Goal: Task Accomplishment & Management: Manage account settings

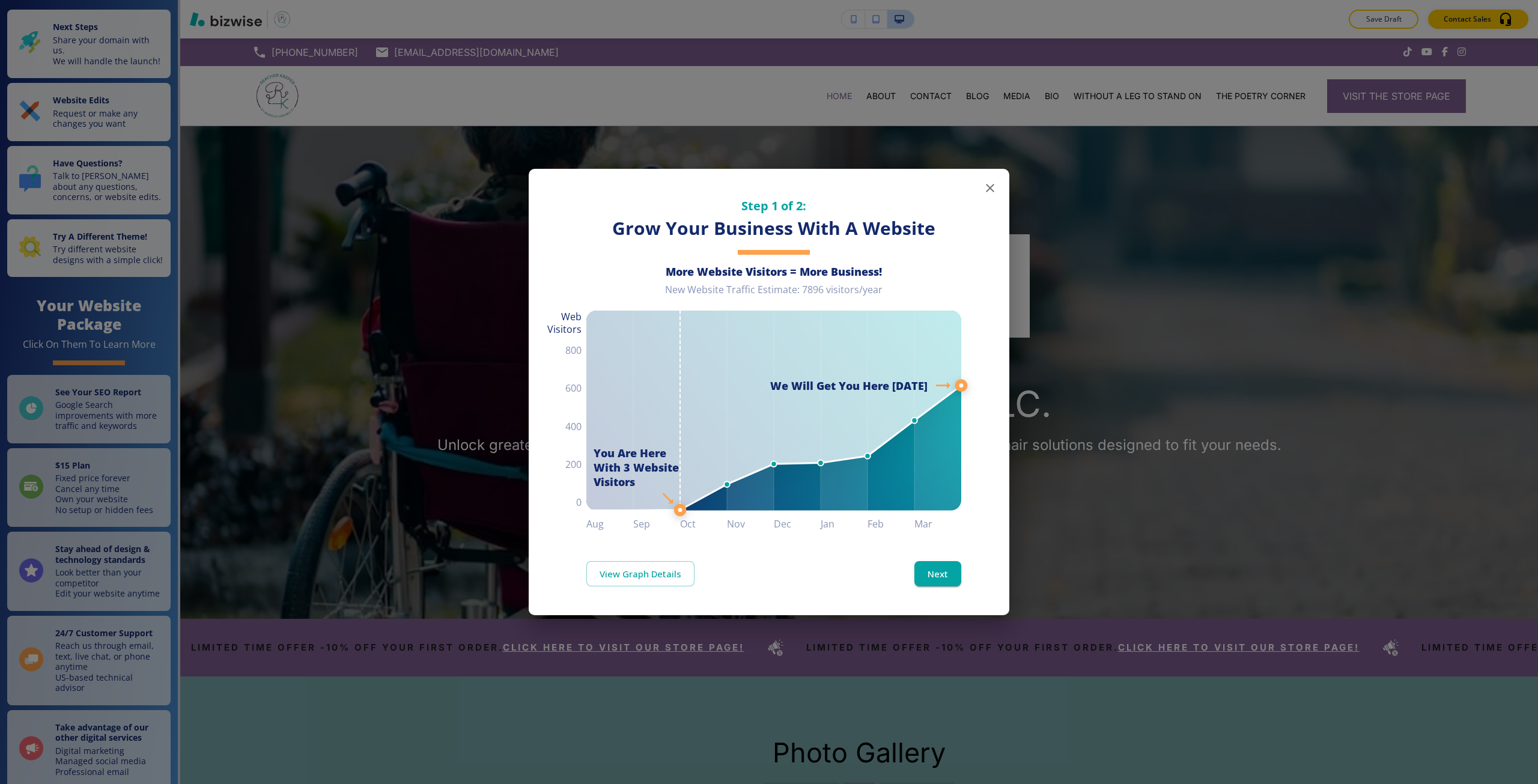
click at [433, 199] on div "Step 1 of 2: Grow Your Business With A Website More Website Visitors = More Bus…" at bounding box center [769, 392] width 1538 height 784
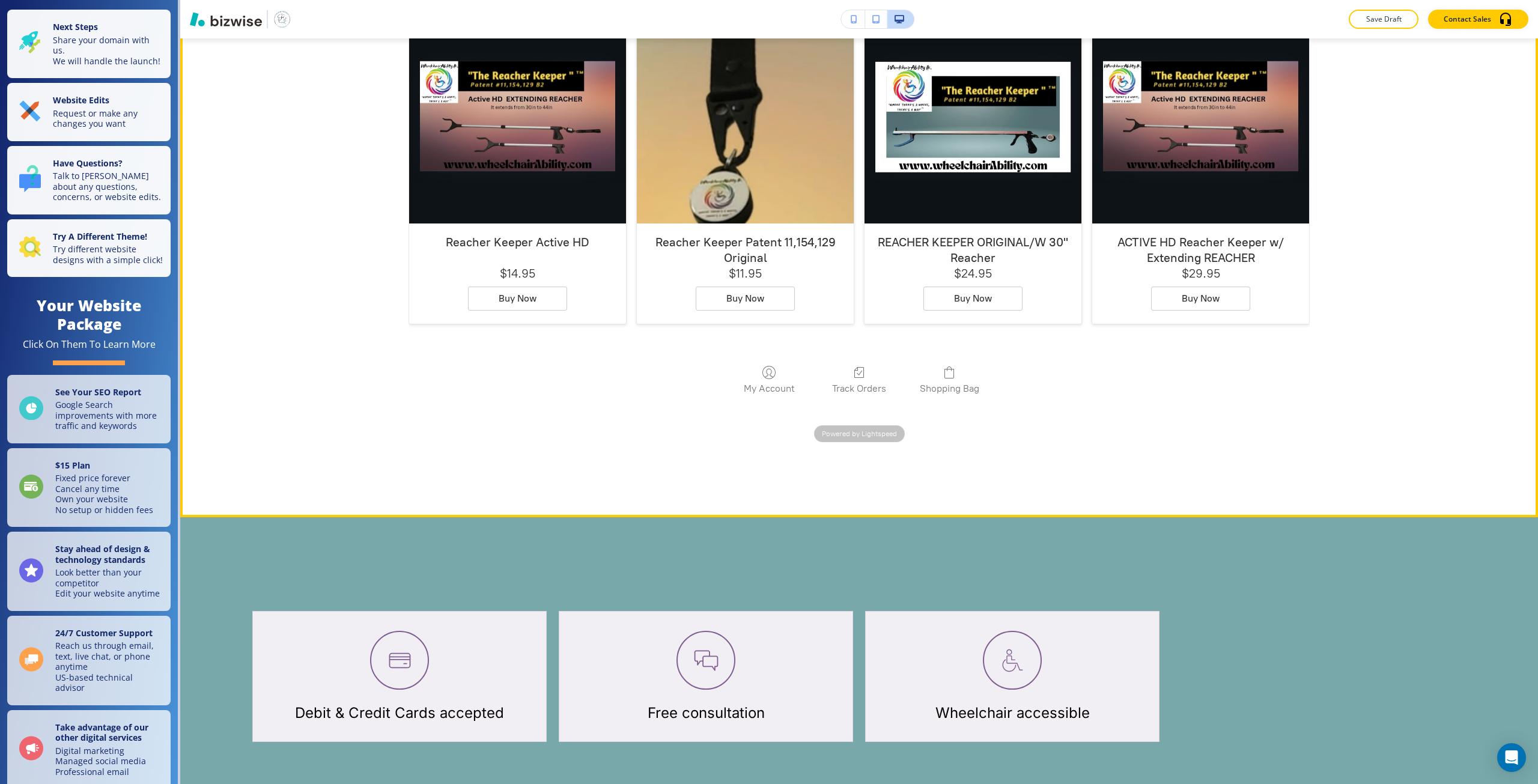
scroll to position [1682, 0]
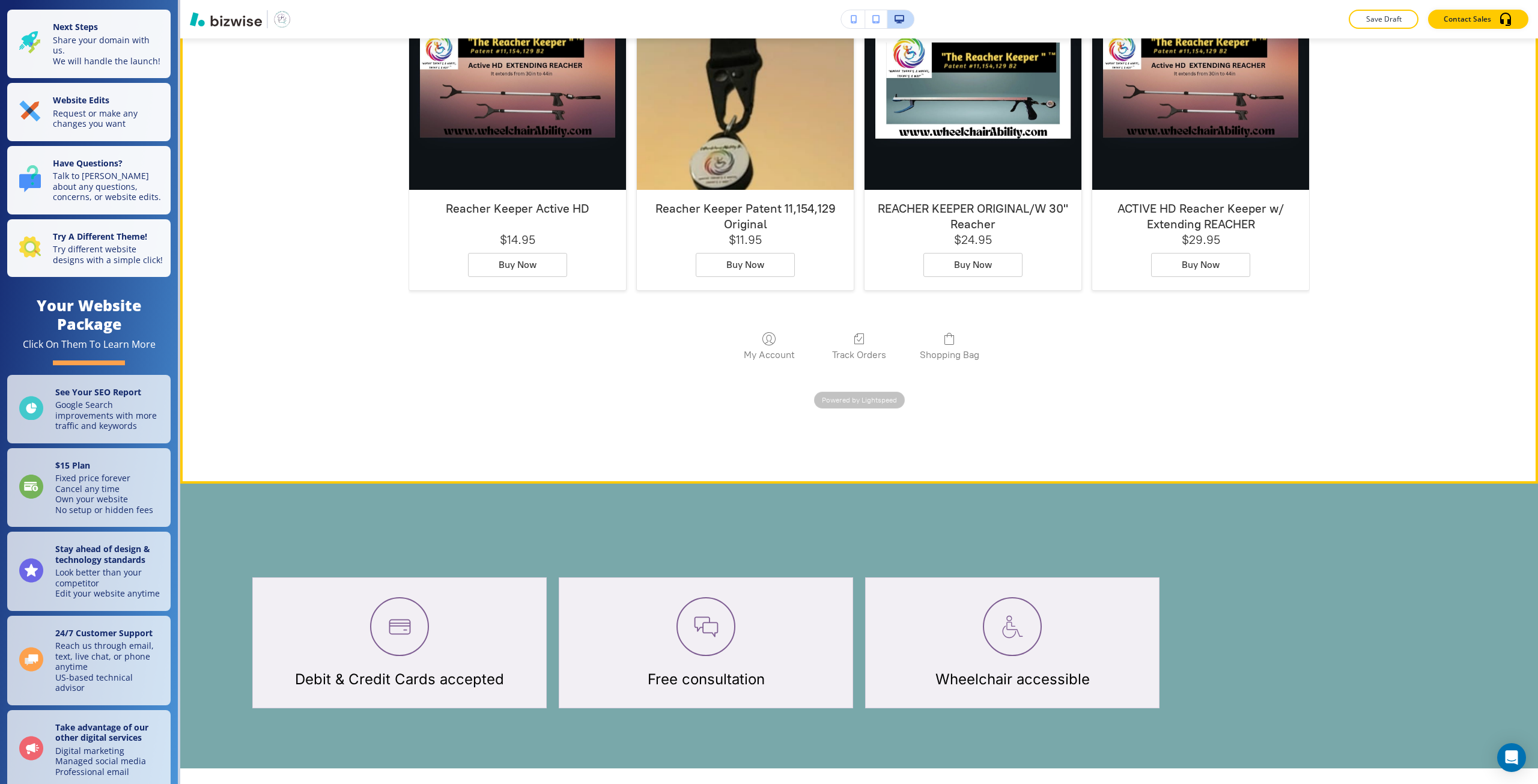
click at [724, 417] on div "My Account Track Orders Shopping Bag Powered by Lightspeed Display prices in: U…" at bounding box center [859, 364] width 901 height 113
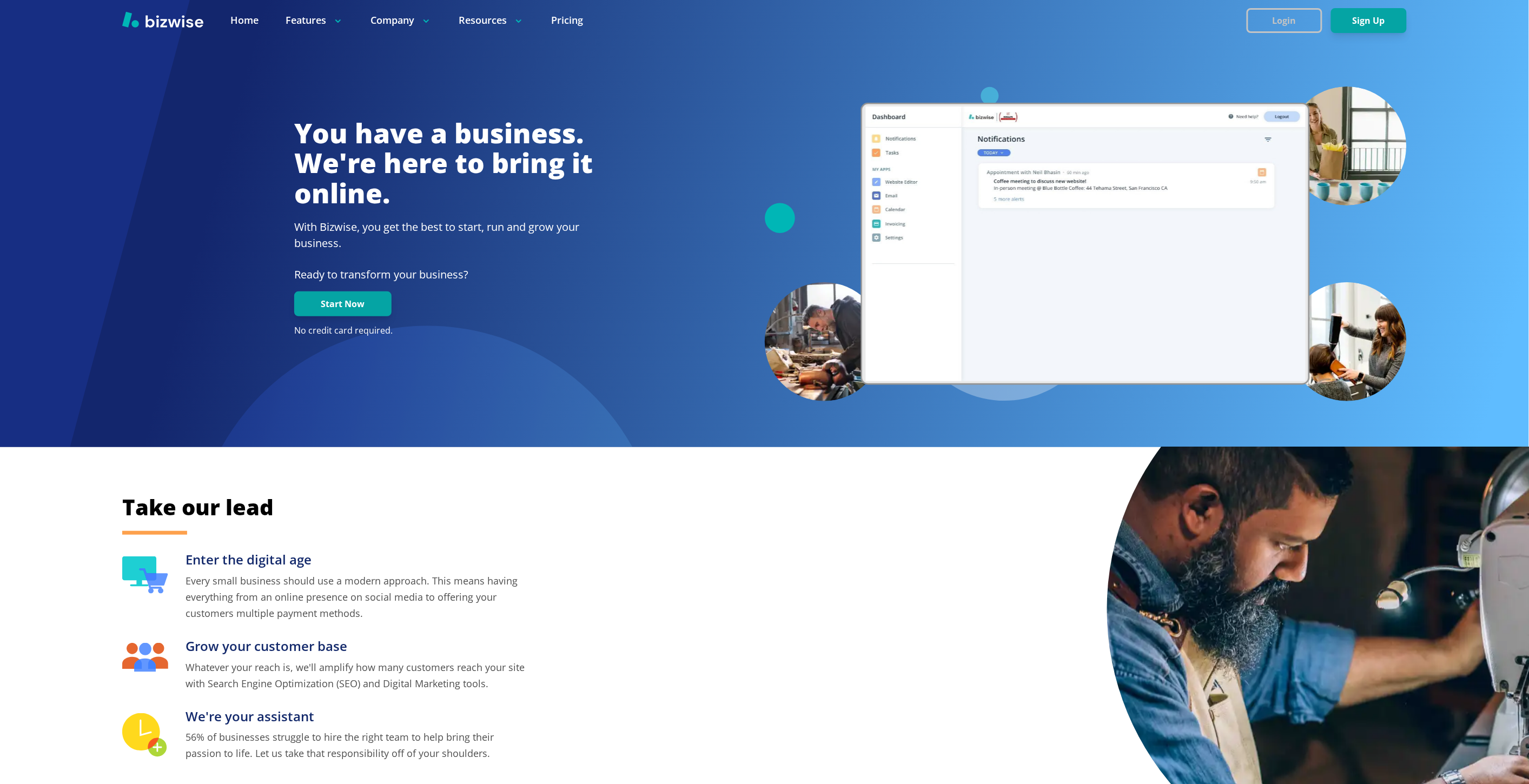
click at [1274, 25] on button "Login" at bounding box center [1285, 20] width 75 height 25
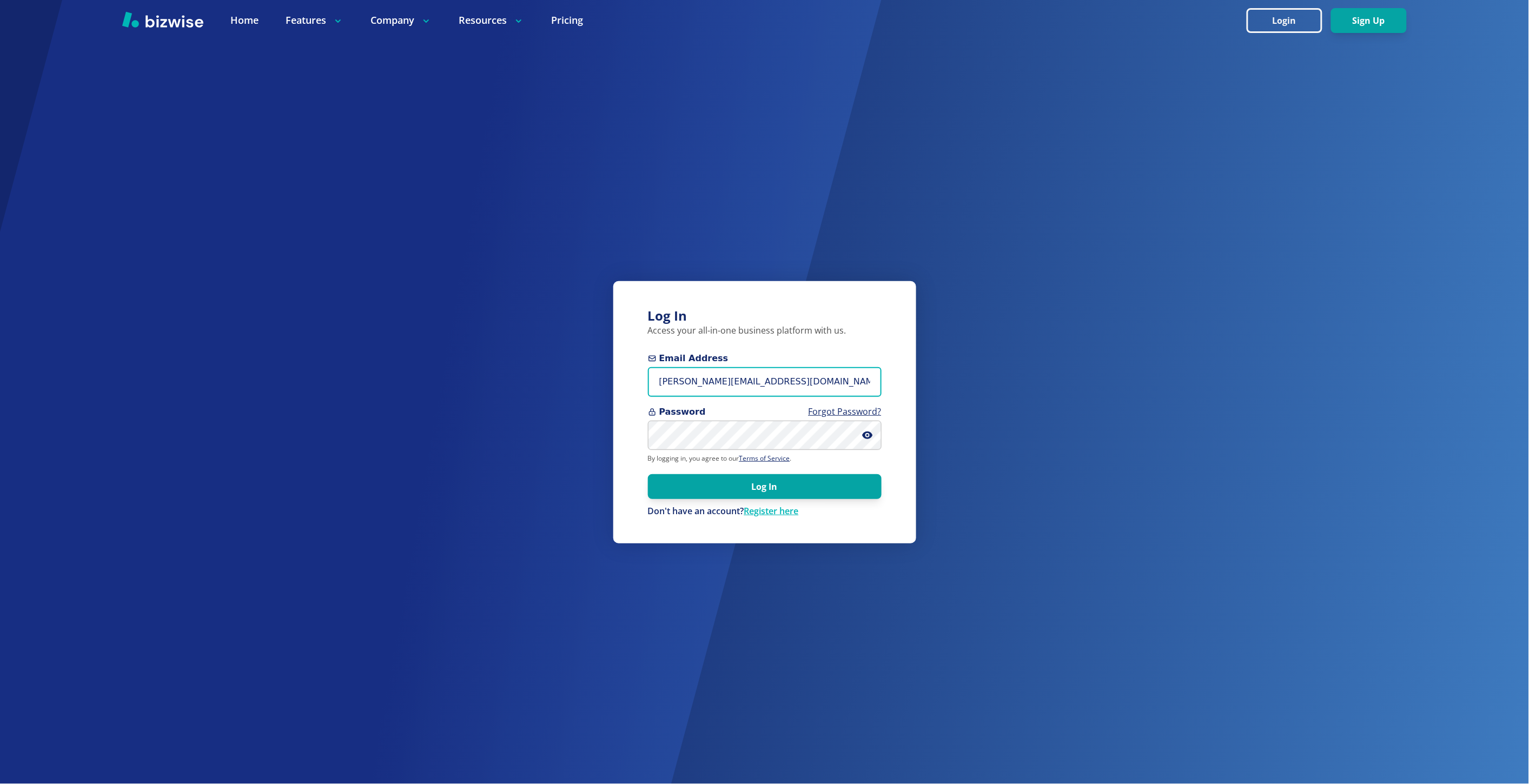
click at [731, 380] on input "marie@bizwise.com" at bounding box center [764, 382] width 233 height 30
type input "[EMAIL_ADDRESS][DOMAIN_NAME]"
click at [648, 474] on button "Log In" at bounding box center [764, 486] width 233 height 25
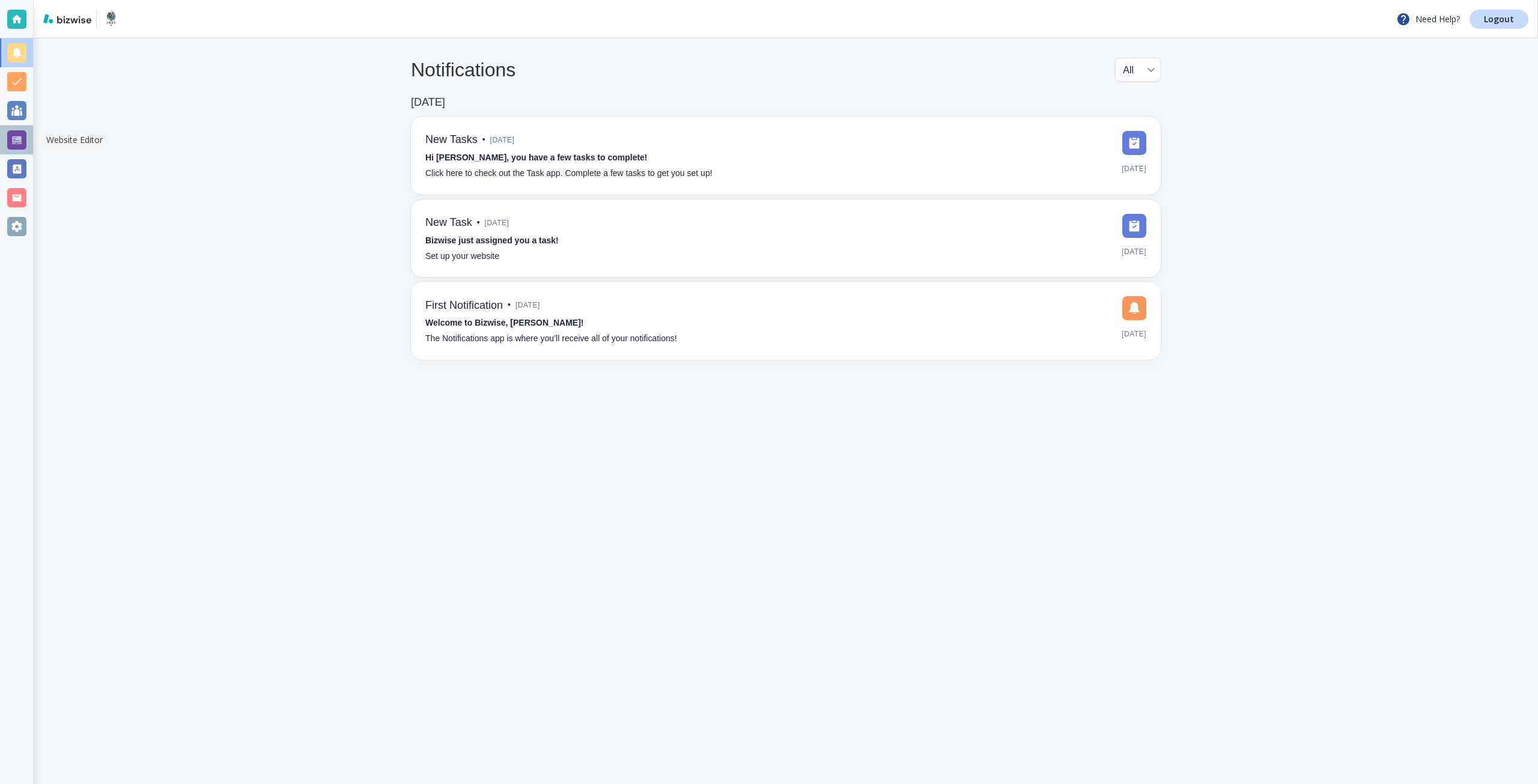
click at [22, 131] on div at bounding box center [17, 140] width 19 height 19
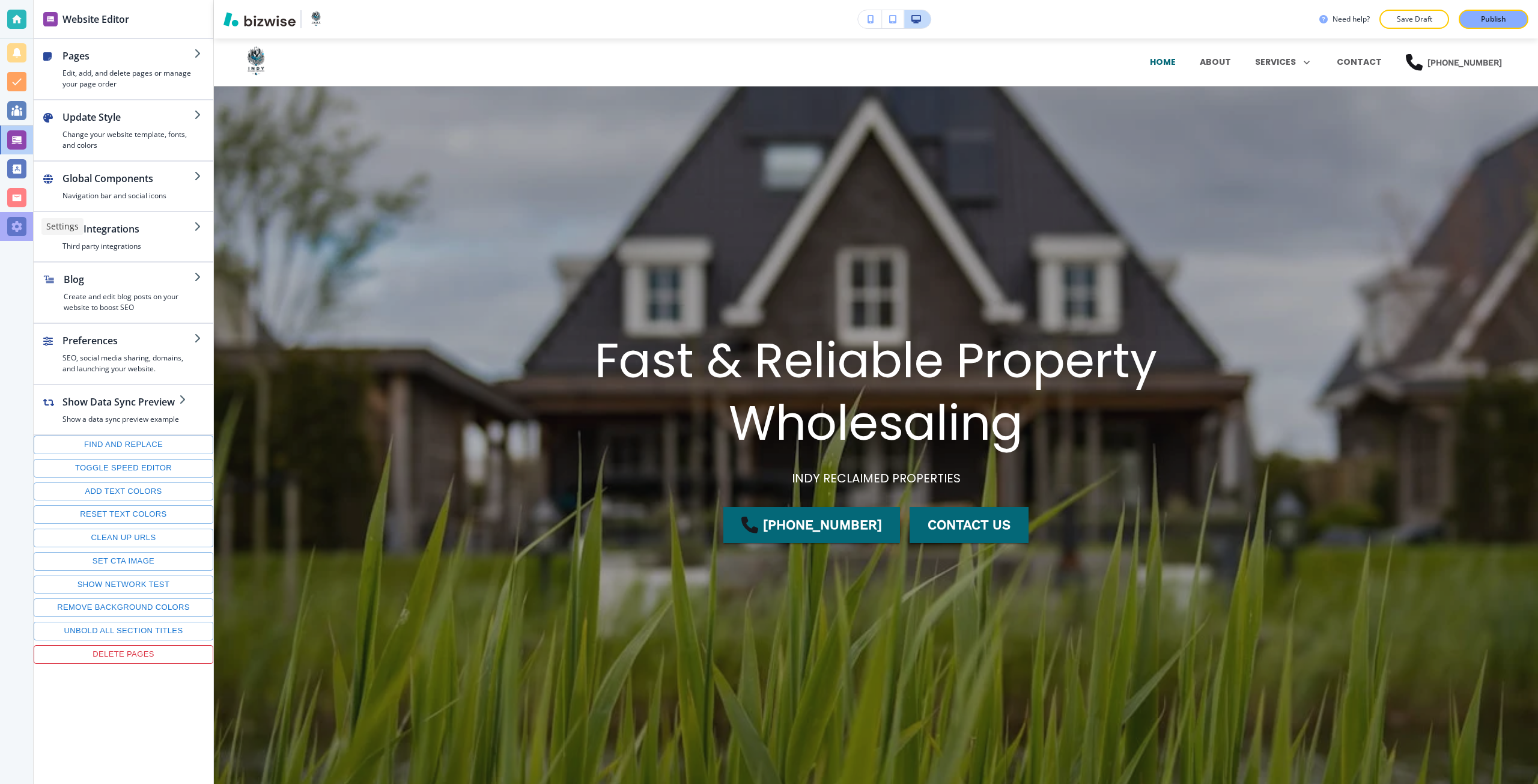
click at [13, 225] on div at bounding box center [17, 226] width 19 height 19
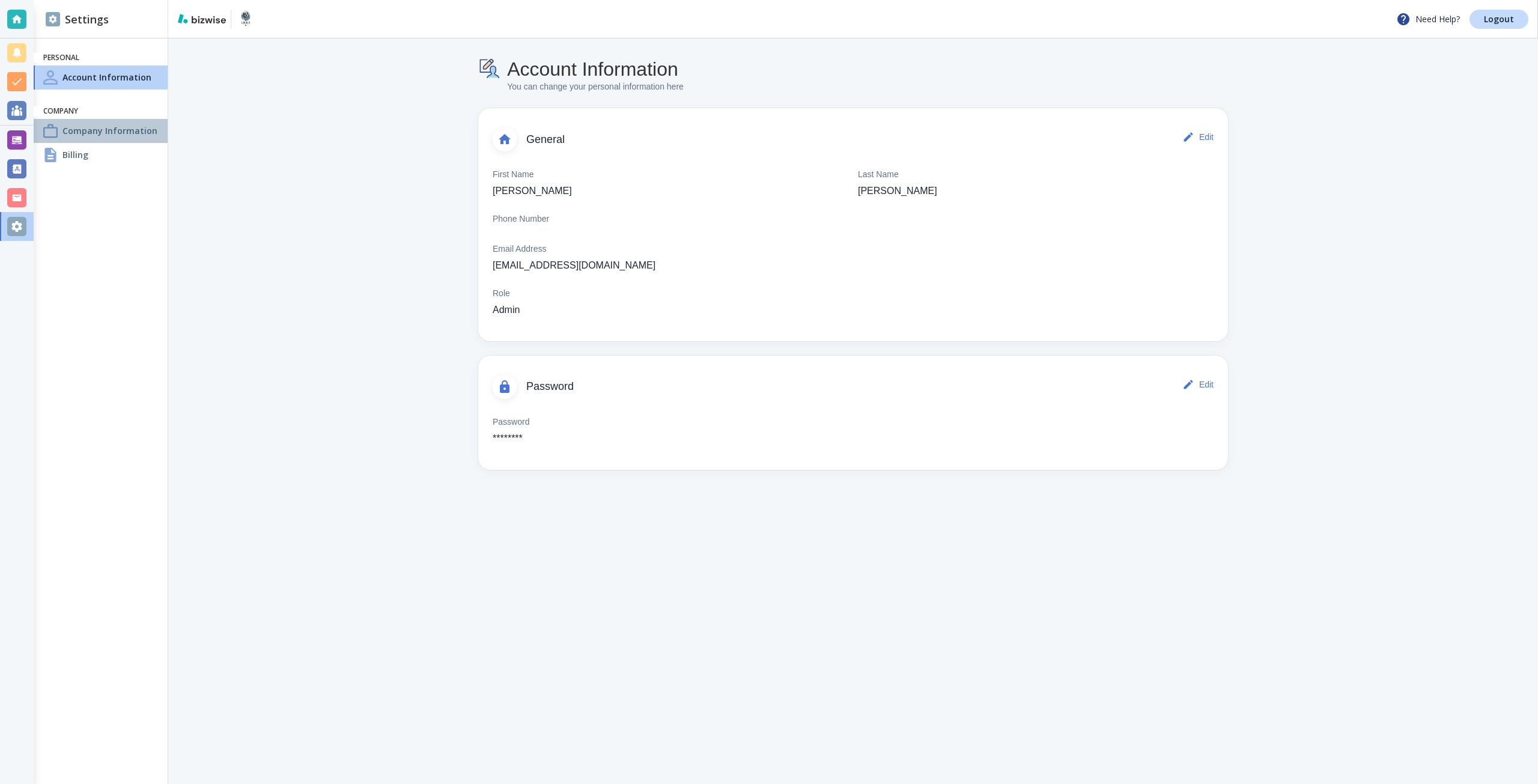
click at [128, 134] on h4 "Company Information" at bounding box center [110, 130] width 95 height 12
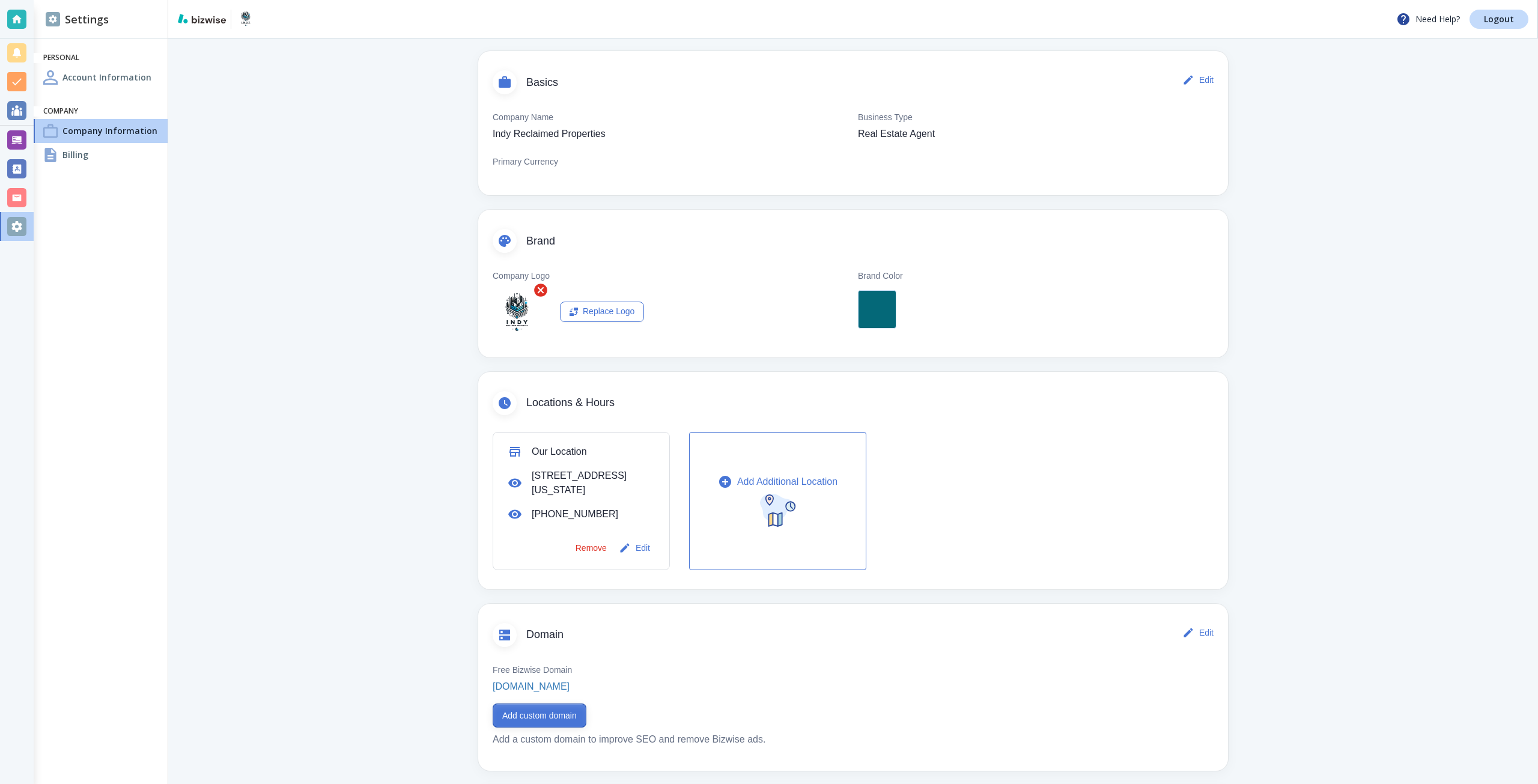
scroll to position [60, 0]
click at [566, 710] on button "Add custom domain" at bounding box center [539, 712] width 94 height 24
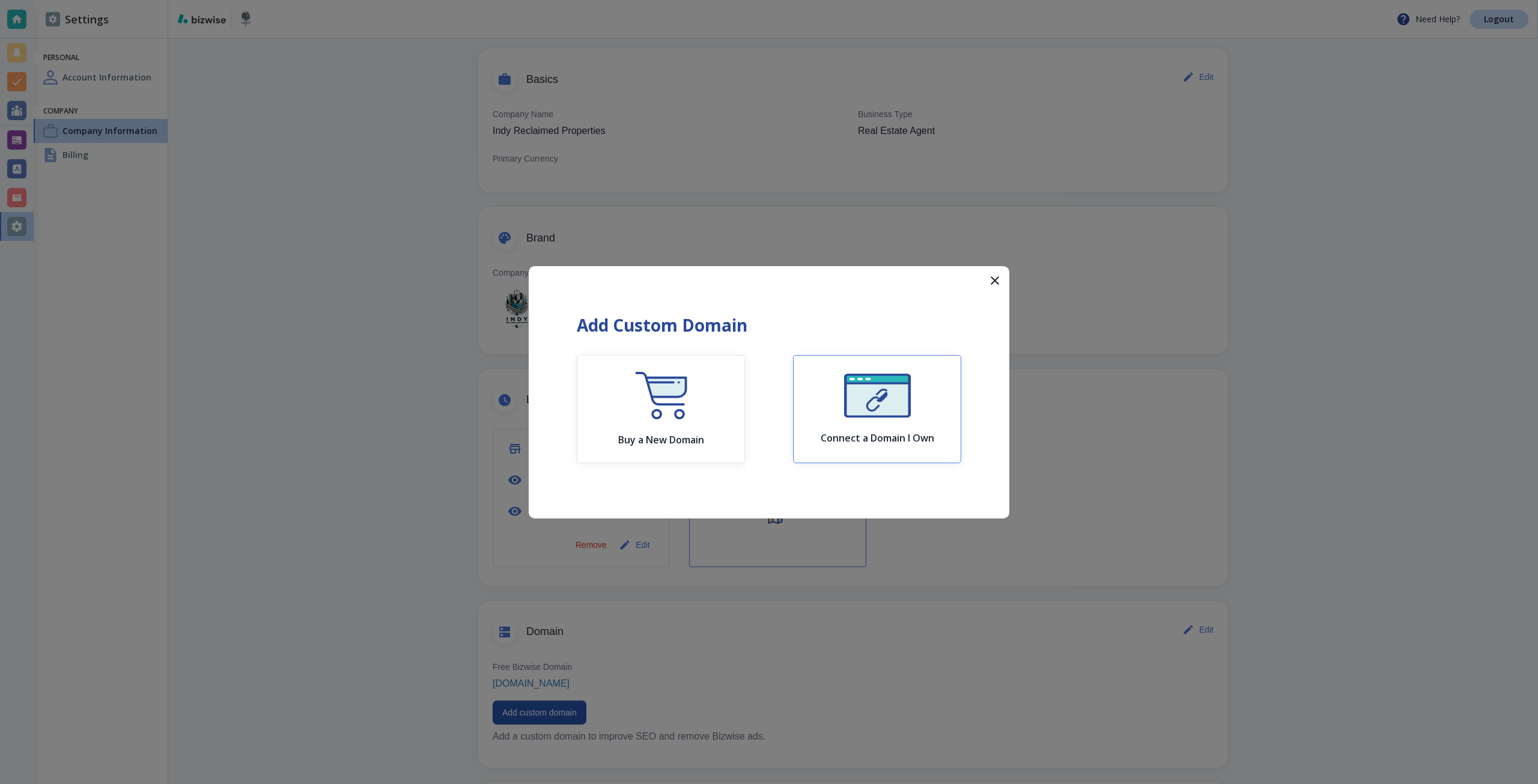
click at [853, 356] on button "Connect a Domain I Own" at bounding box center [877, 409] width 168 height 108
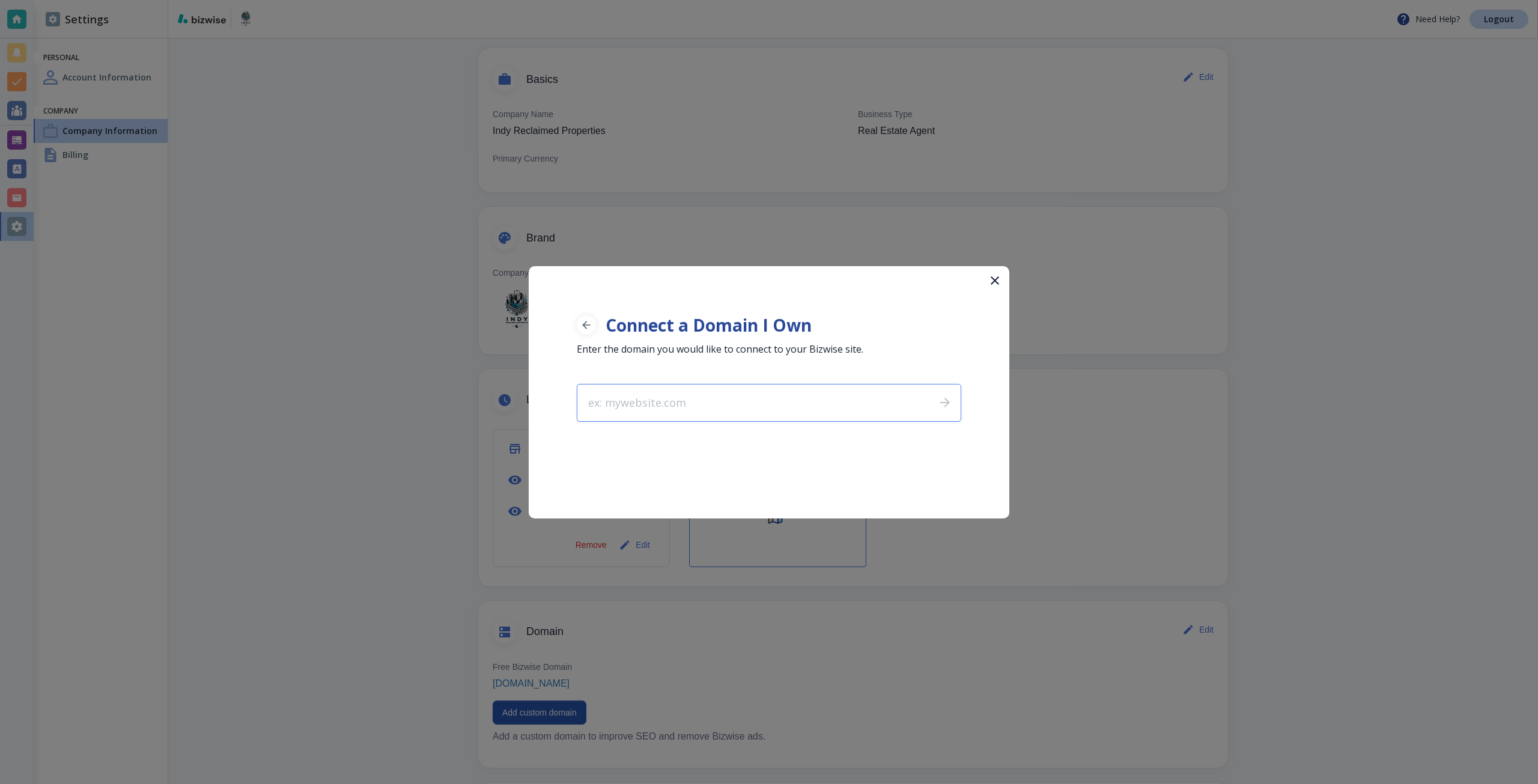
type input "[DOMAIN_NAME]"
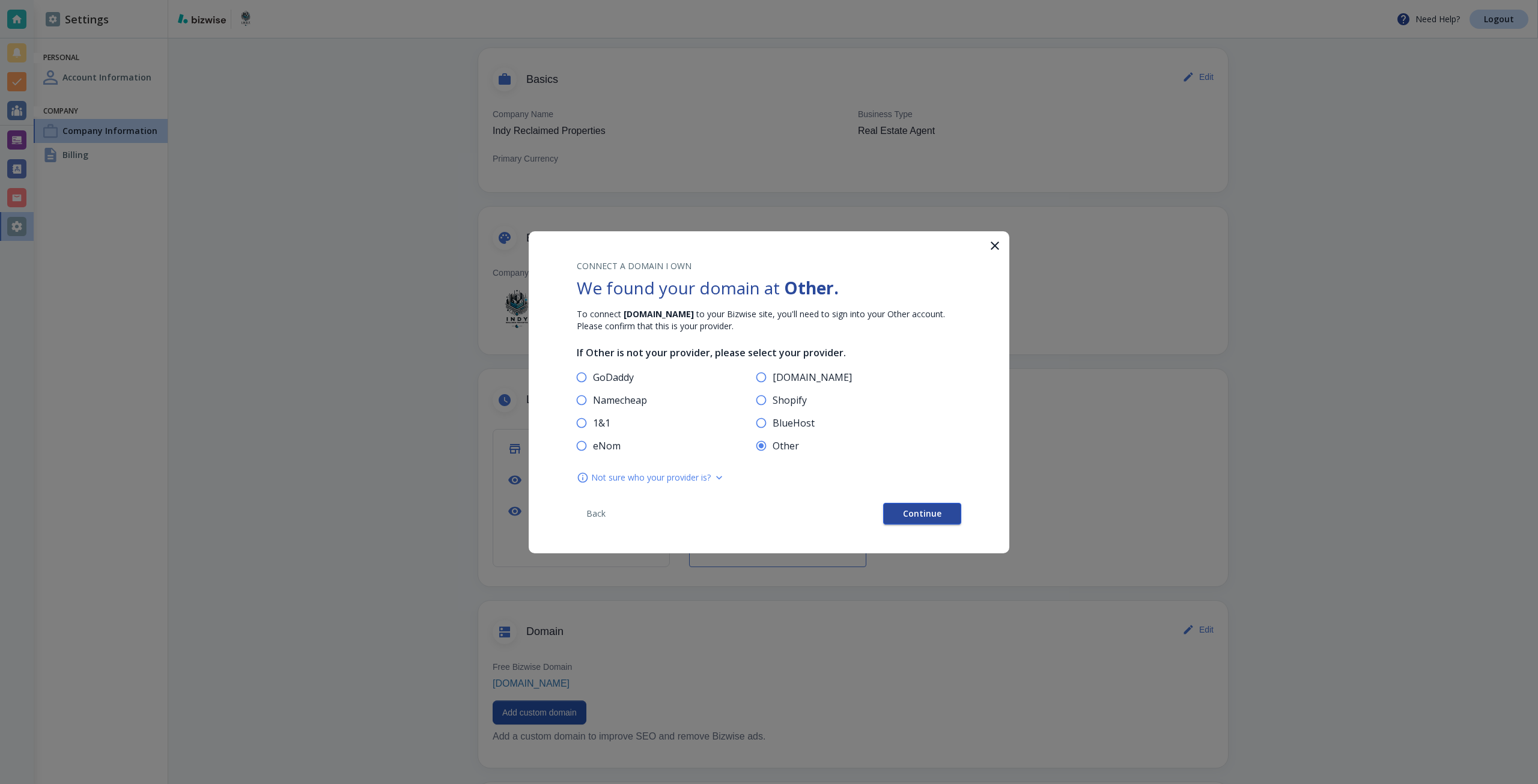
click at [939, 510] on span "Continue" at bounding box center [922, 514] width 38 height 9
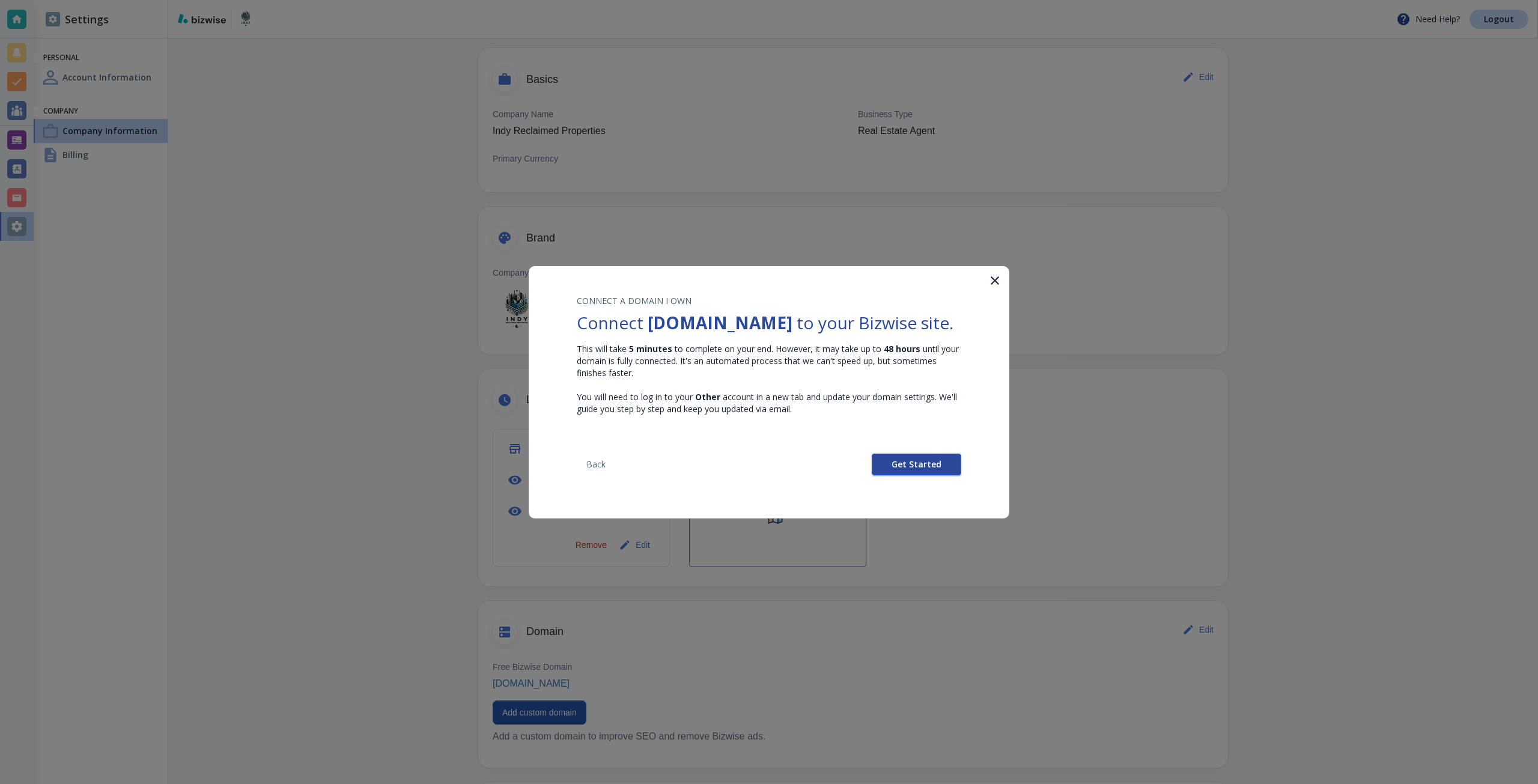
click at [910, 469] on span "Get Started" at bounding box center [916, 464] width 50 height 9
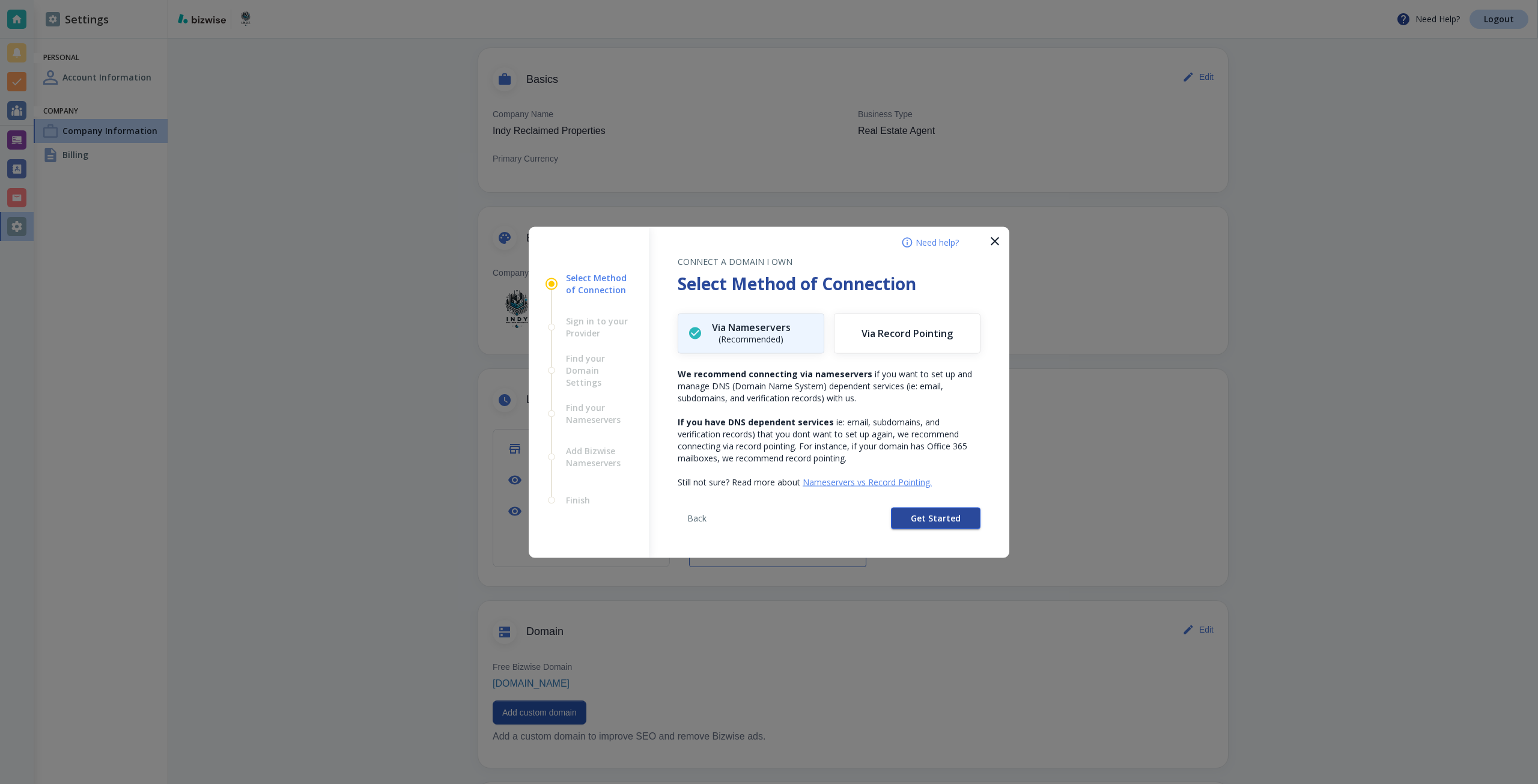
click at [916, 521] on span "Get Started" at bounding box center [935, 518] width 50 height 9
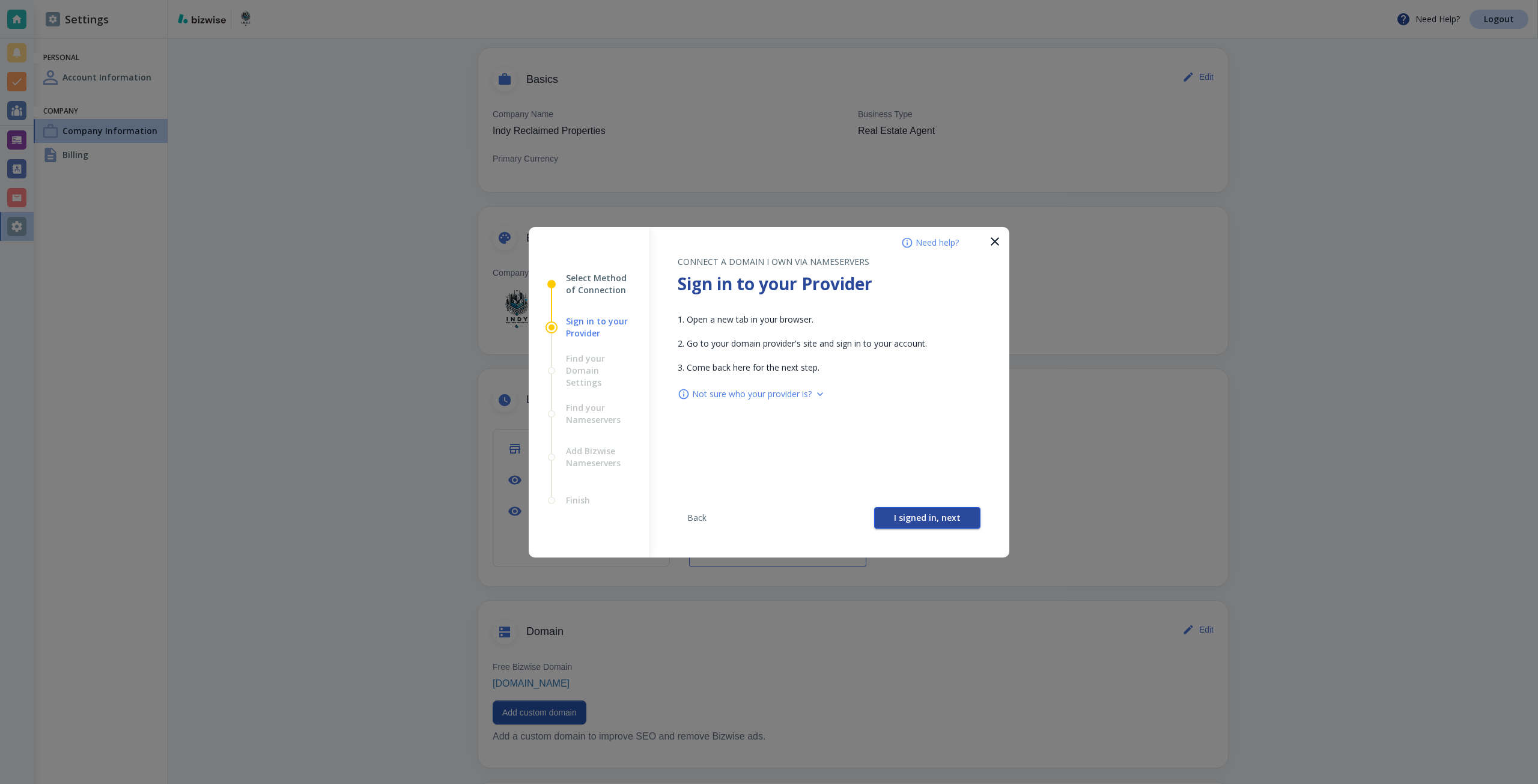
click at [908, 518] on span "I signed in, next" at bounding box center [927, 518] width 66 height 9
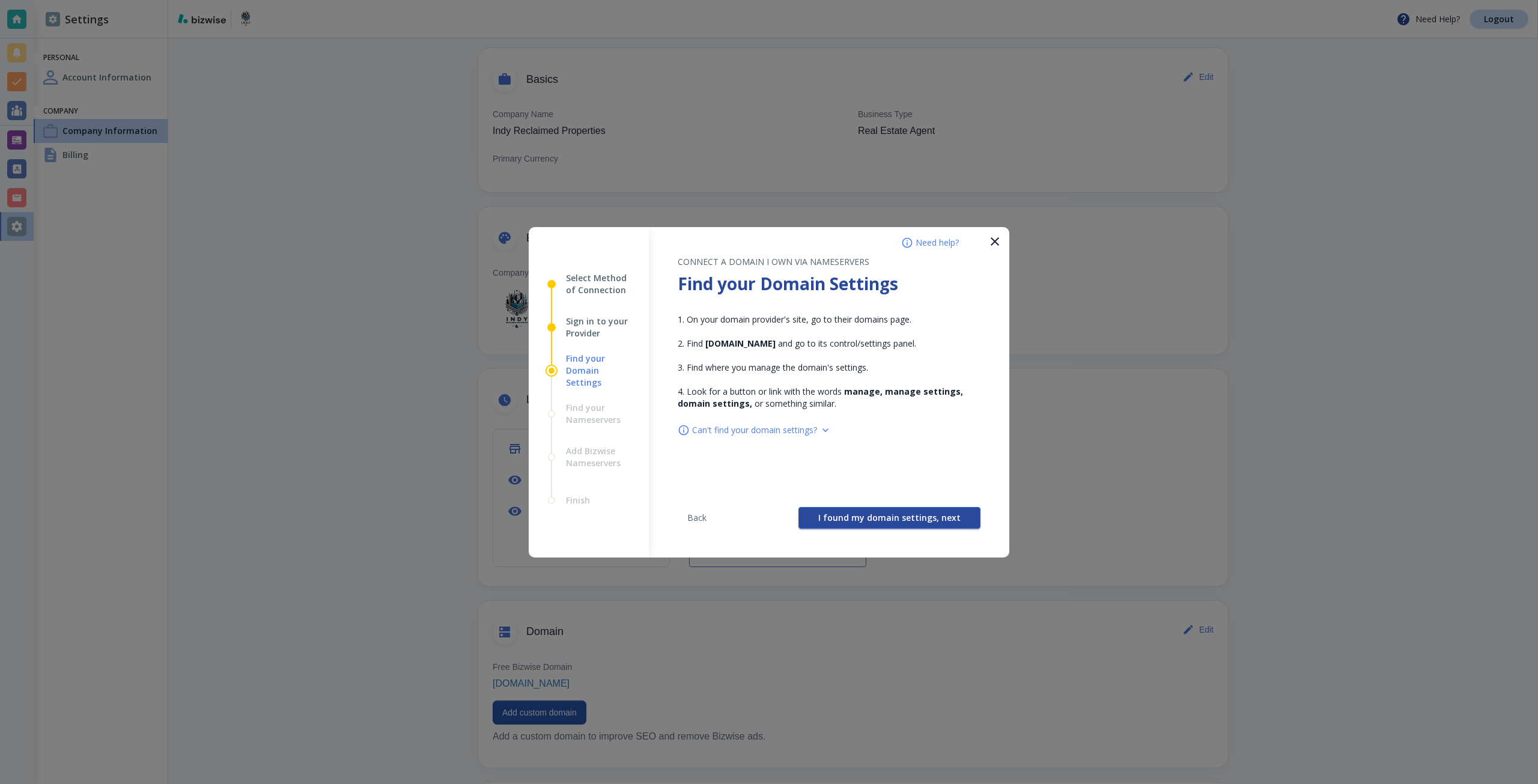
click at [894, 515] on span "I found my domain settings, next" at bounding box center [889, 518] width 142 height 9
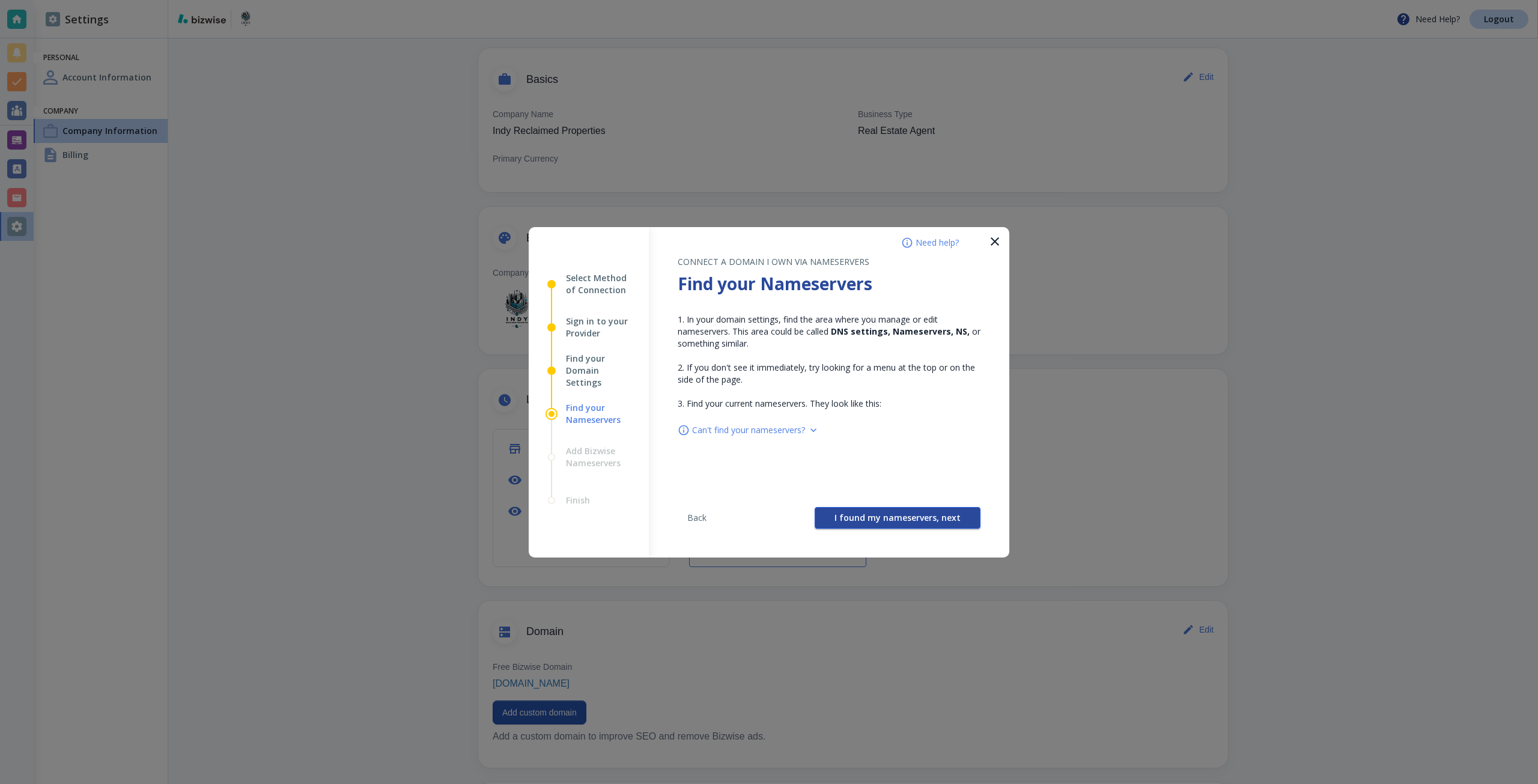
click at [890, 515] on span "I found my nameservers, next" at bounding box center [898, 518] width 126 height 9
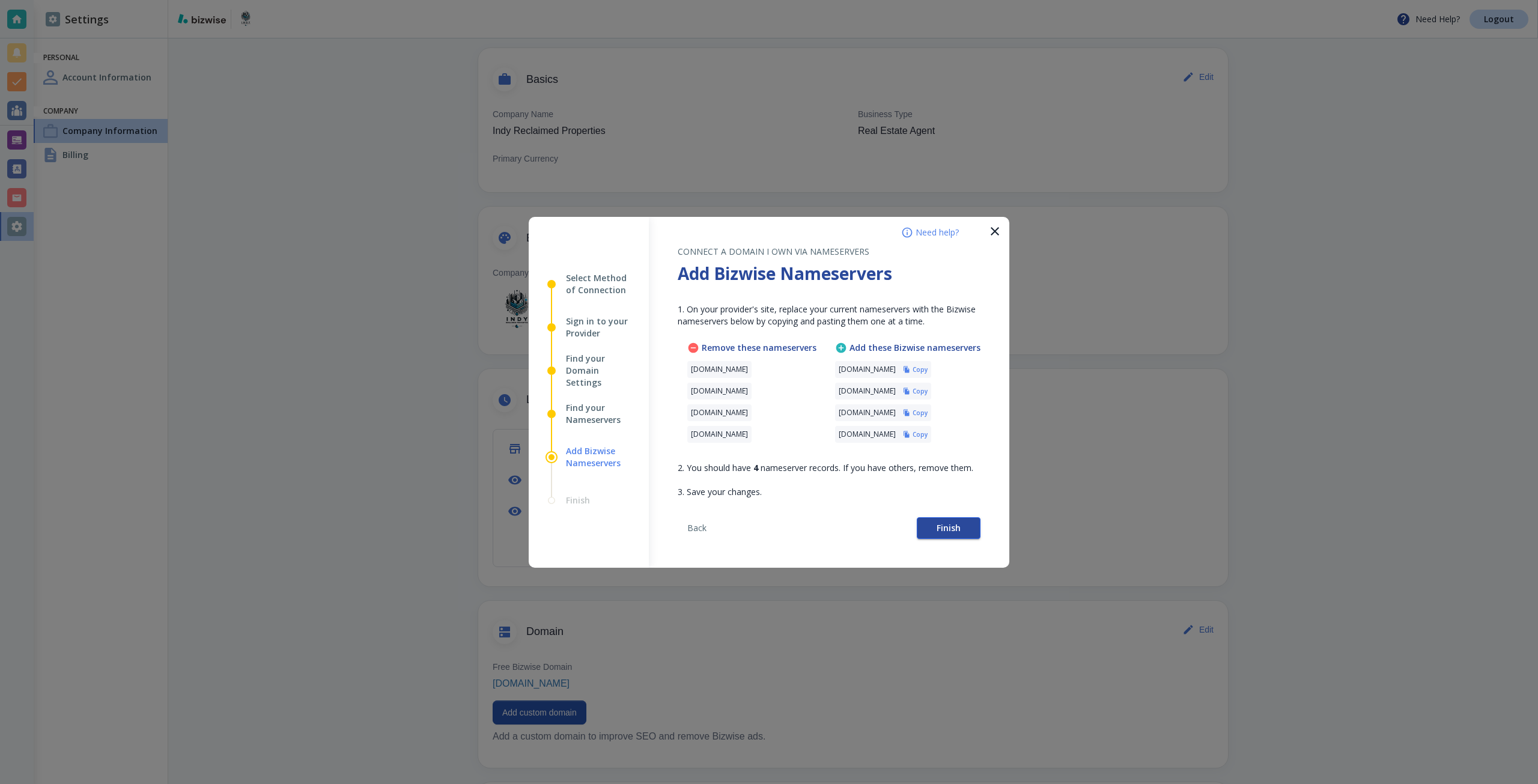
click at [930, 532] on button "Finish" at bounding box center [949, 528] width 64 height 22
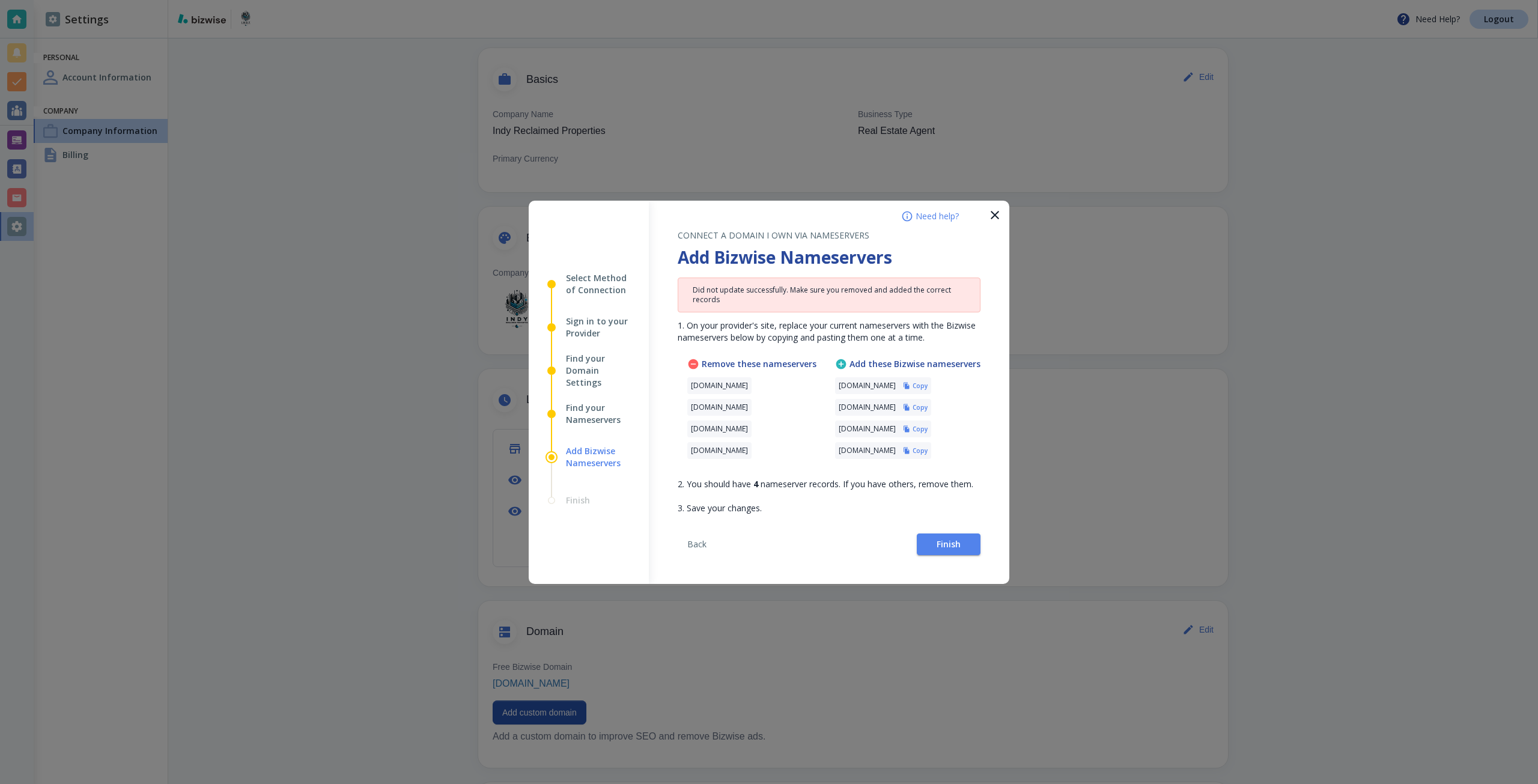
click at [1048, 316] on div at bounding box center [769, 392] width 1538 height 784
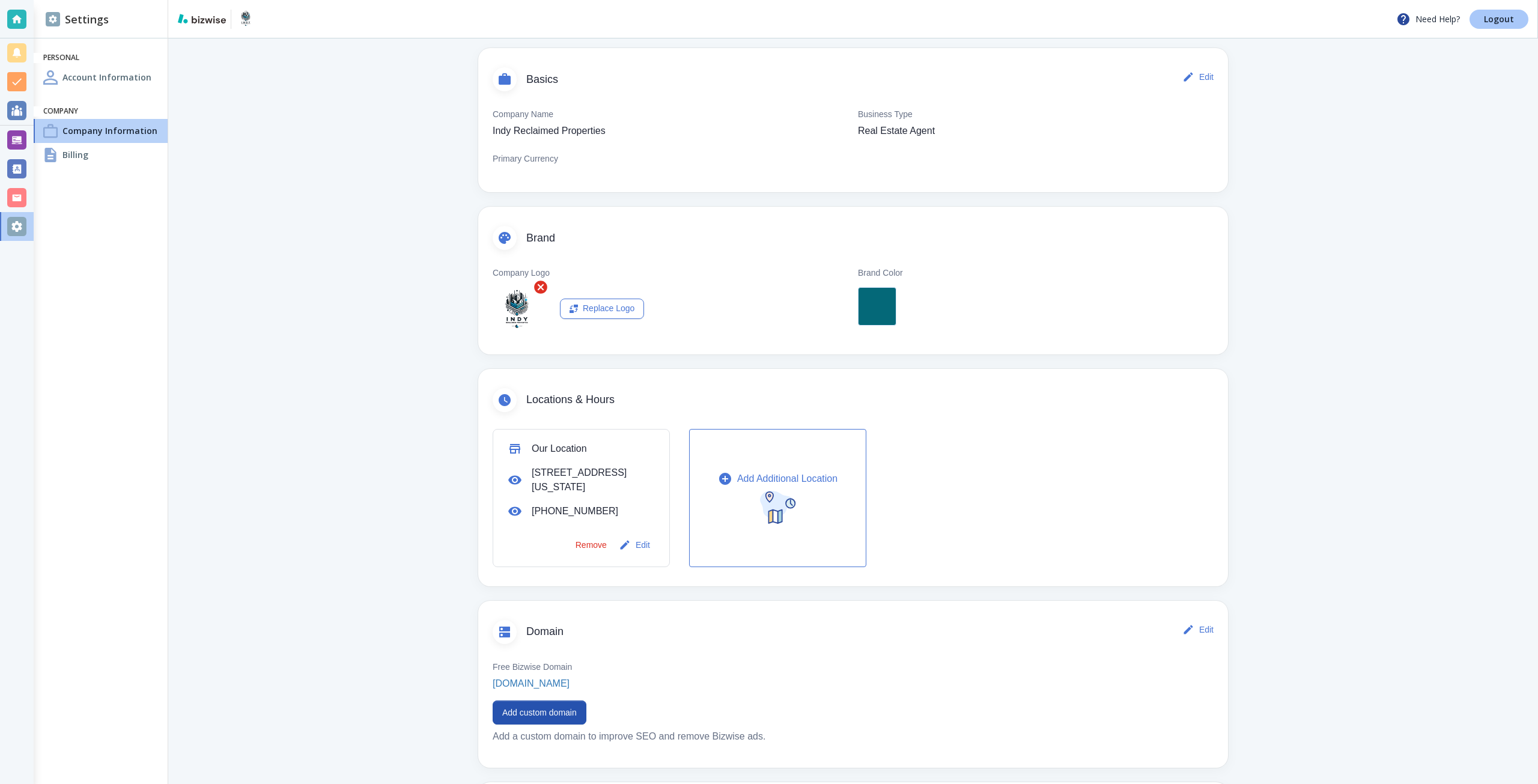
click at [1493, 18] on p "Logout" at bounding box center [1499, 19] width 30 height 9
